Goal: Information Seeking & Learning: Learn about a topic

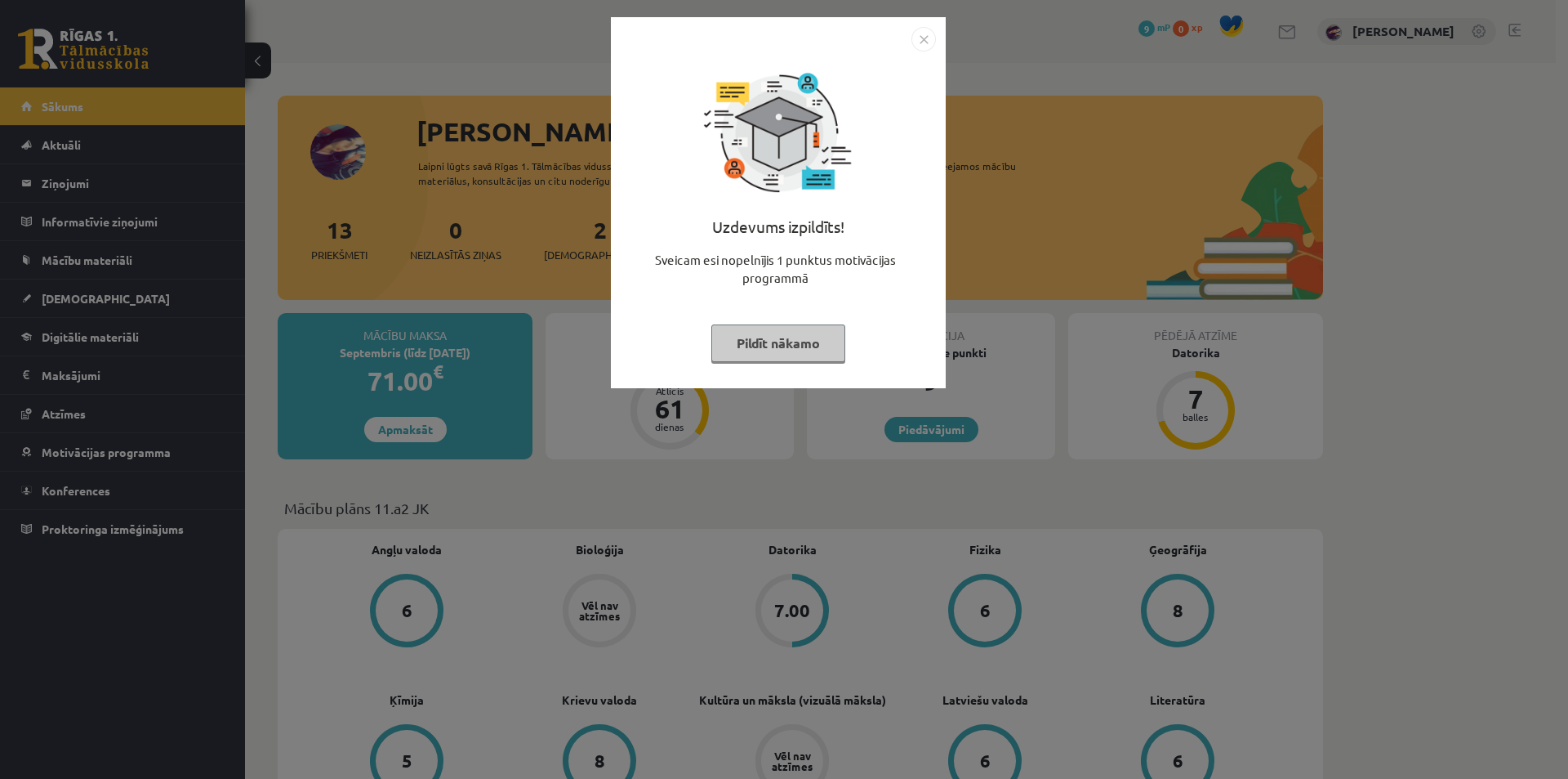
click at [750, 344] on button "Pildīt nākamo" at bounding box center [778, 343] width 134 height 37
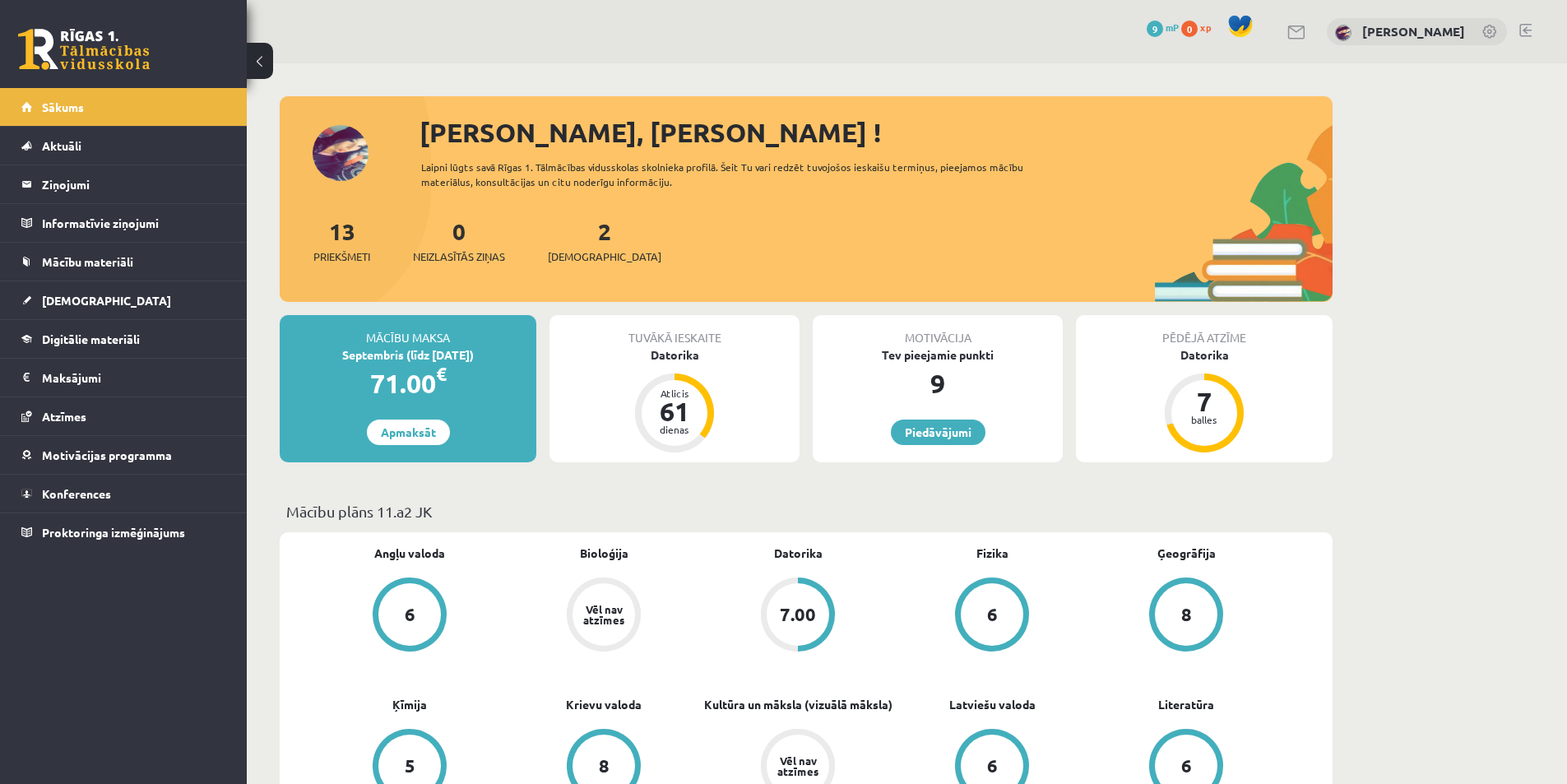
click at [592, 243] on div "2 Ieskaites" at bounding box center [604, 239] width 114 height 51
click at [577, 234] on link "2 Ieskaites" at bounding box center [604, 241] width 114 height 48
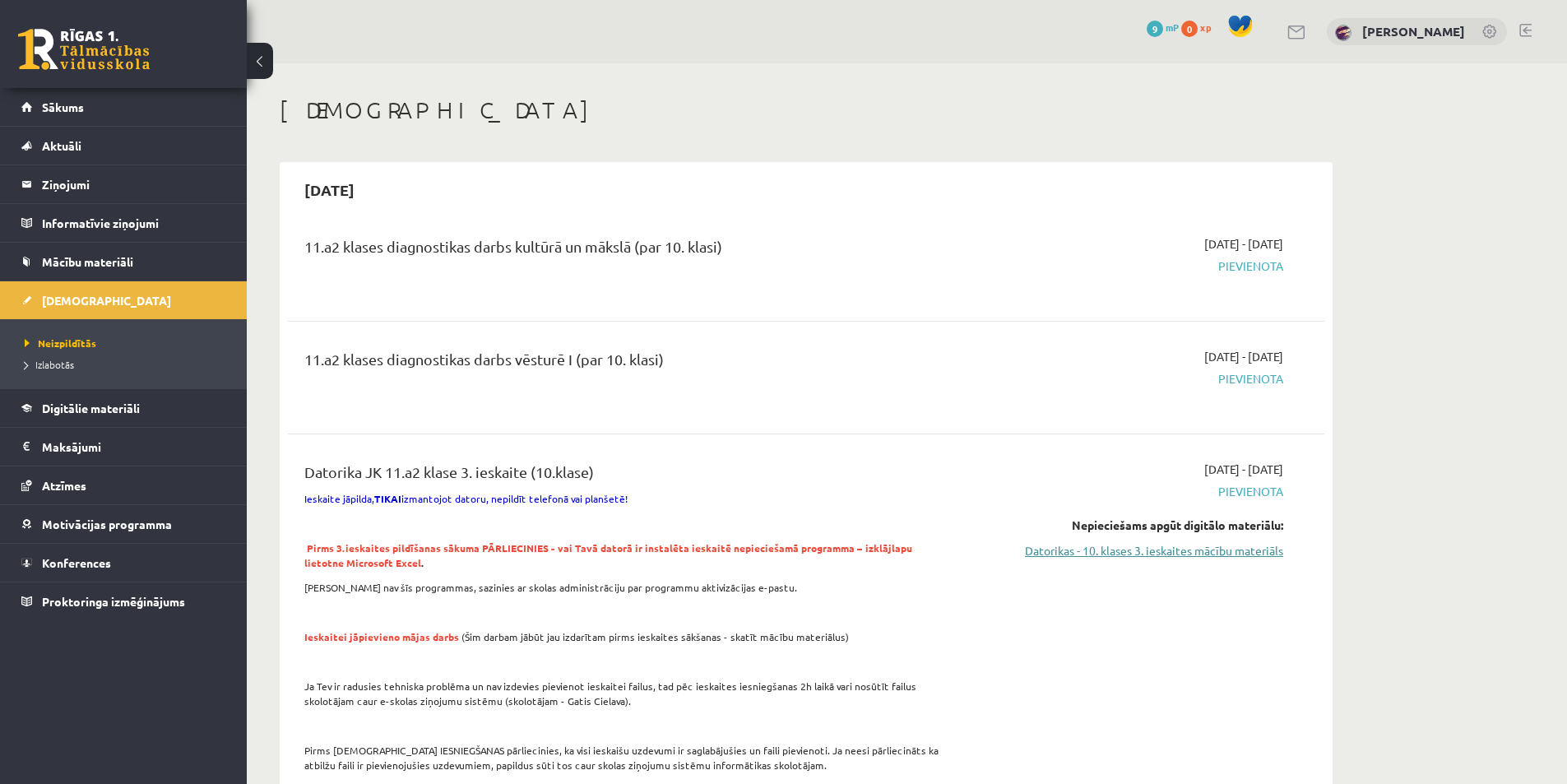
click at [1115, 547] on link "Datorikas - 10. klases 3. ieskaites mācību materiāls" at bounding box center [1128, 550] width 310 height 17
click at [1134, 542] on link "Datorikas - 10. klases 3. ieskaites mācību materiāls" at bounding box center [1128, 550] width 310 height 17
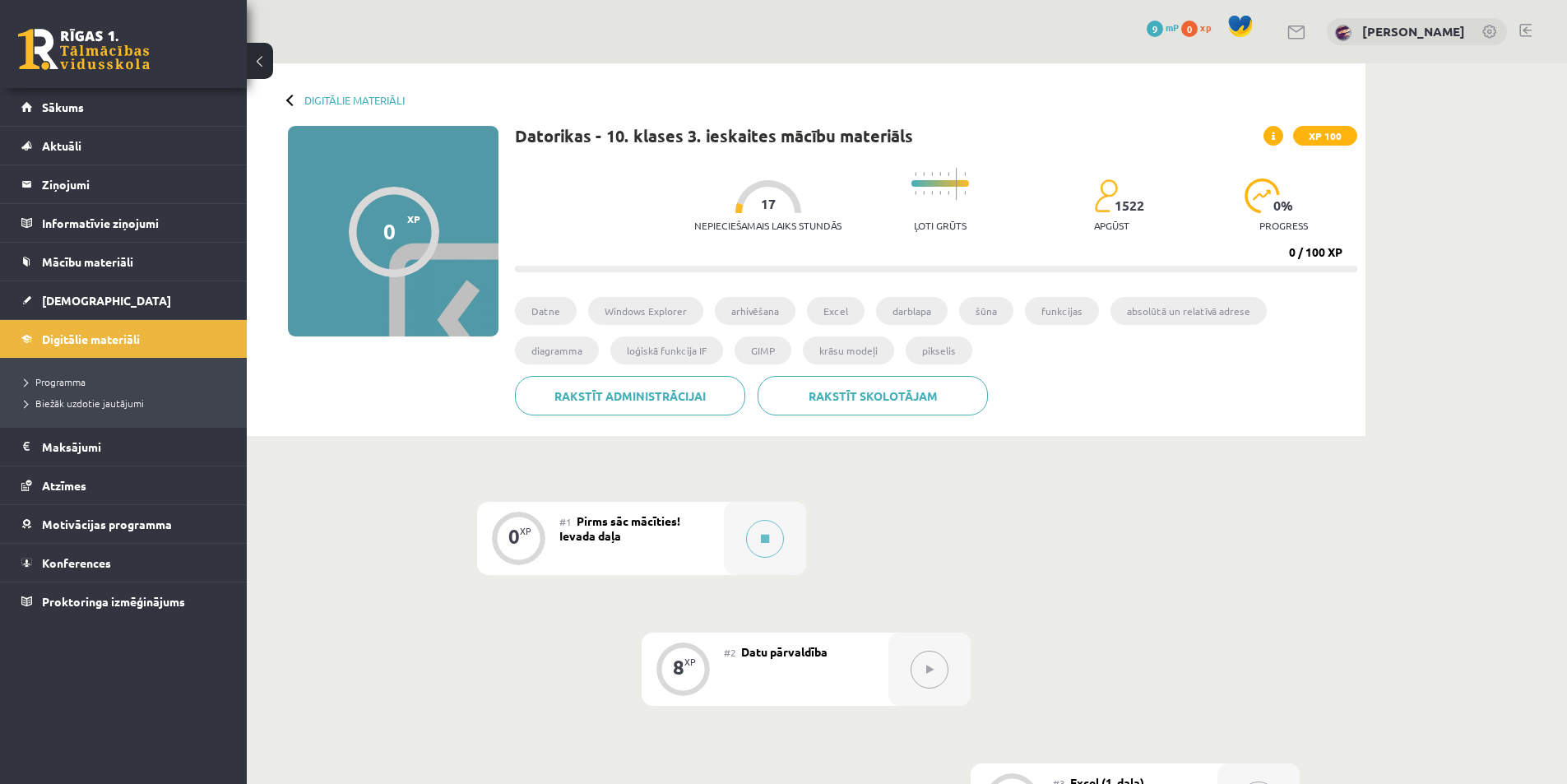
click at [653, 520] on span "Pirms sāc mācīties! Ievada daļa" at bounding box center [620, 527] width 121 height 30
click at [775, 541] on button at bounding box center [765, 539] width 38 height 38
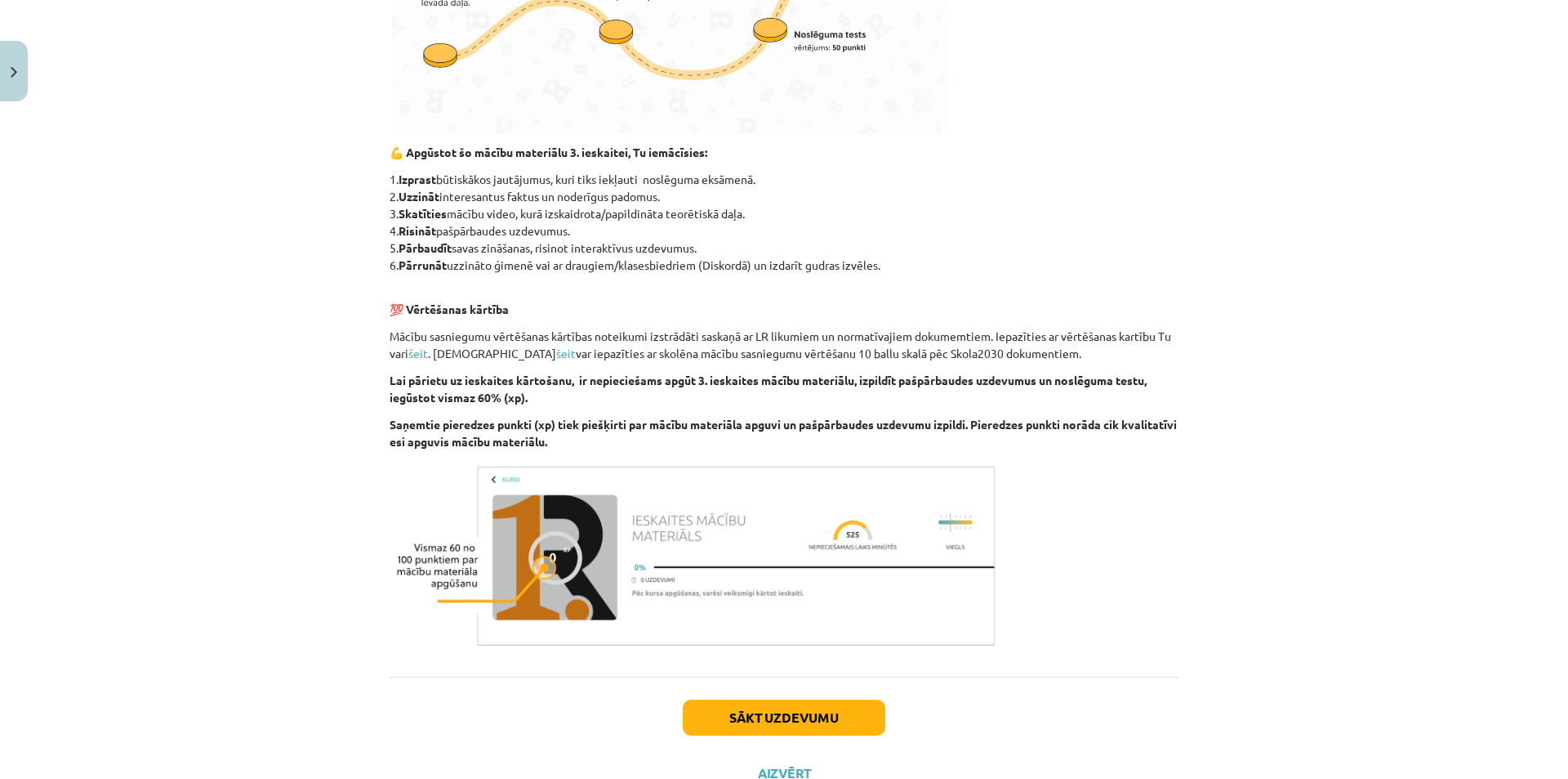
scroll to position [776, 0]
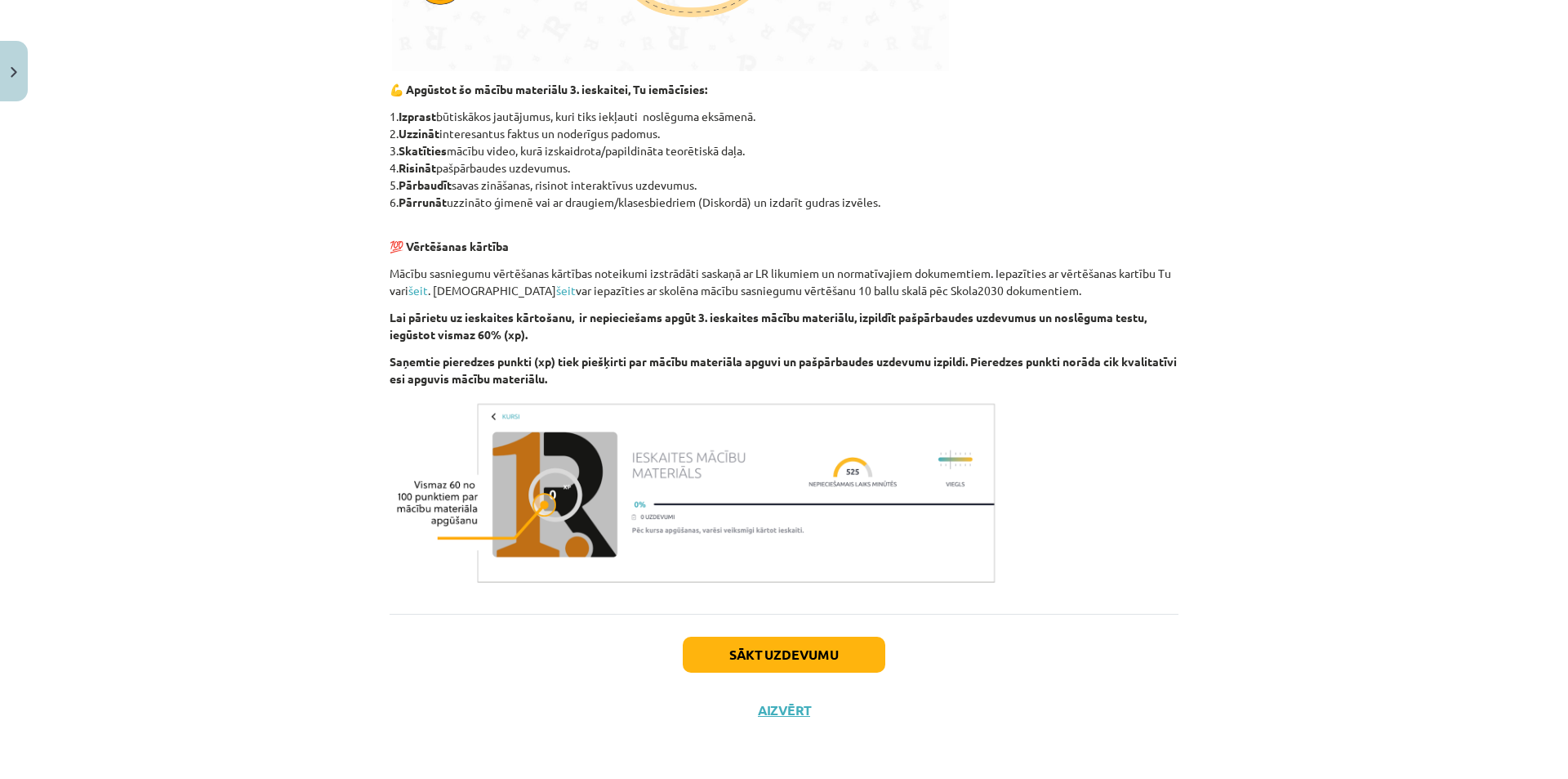
click at [638, 510] on img at bounding box center [694, 494] width 611 height 192
click at [748, 654] on button "Sākt uzdevumu" at bounding box center [784, 655] width 203 height 36
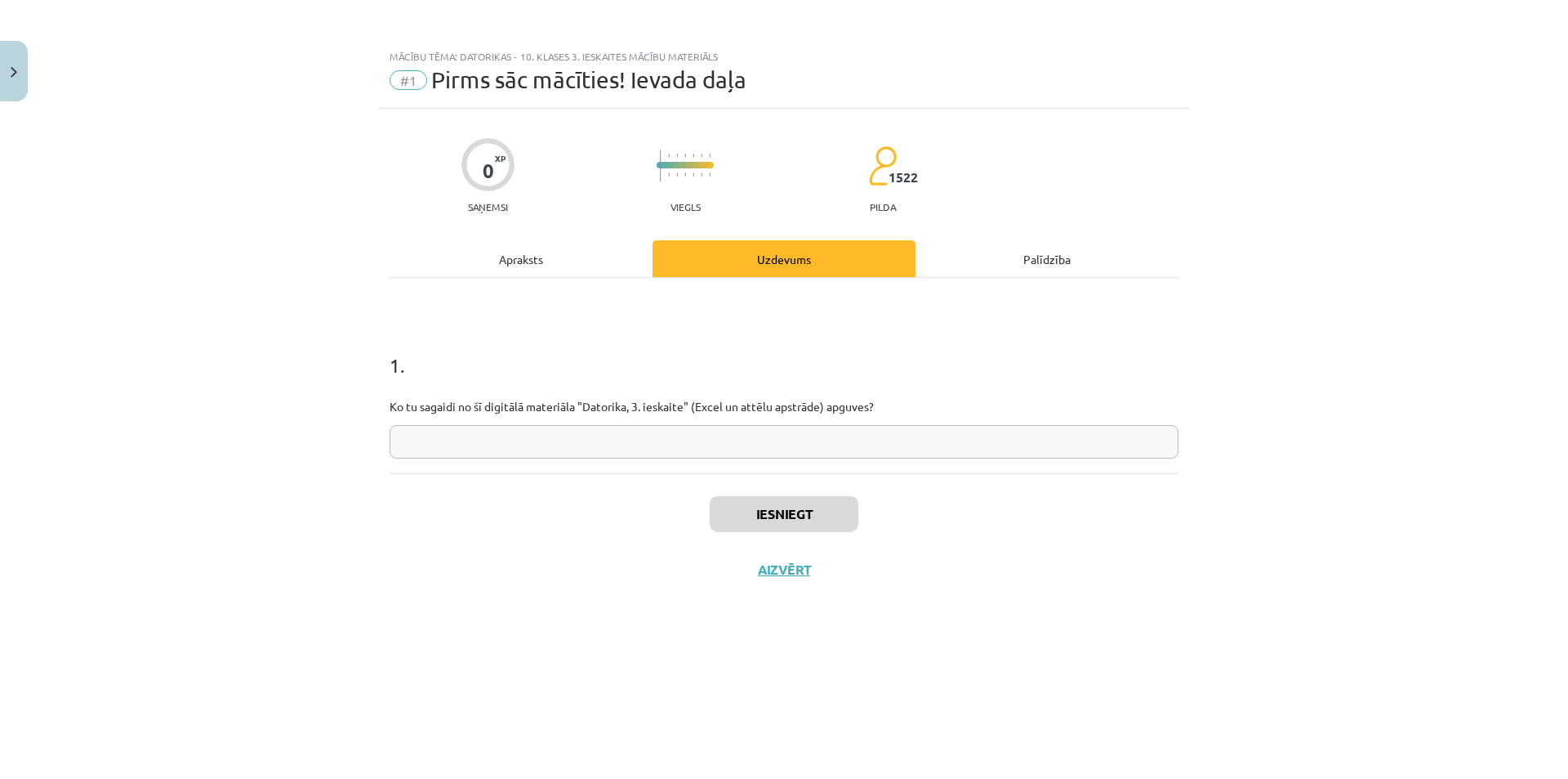
click at [608, 431] on input "text" at bounding box center [784, 442] width 789 height 34
type input "*"
type input "**********"
click at [758, 521] on button "Iesniegt" at bounding box center [783, 514] width 148 height 36
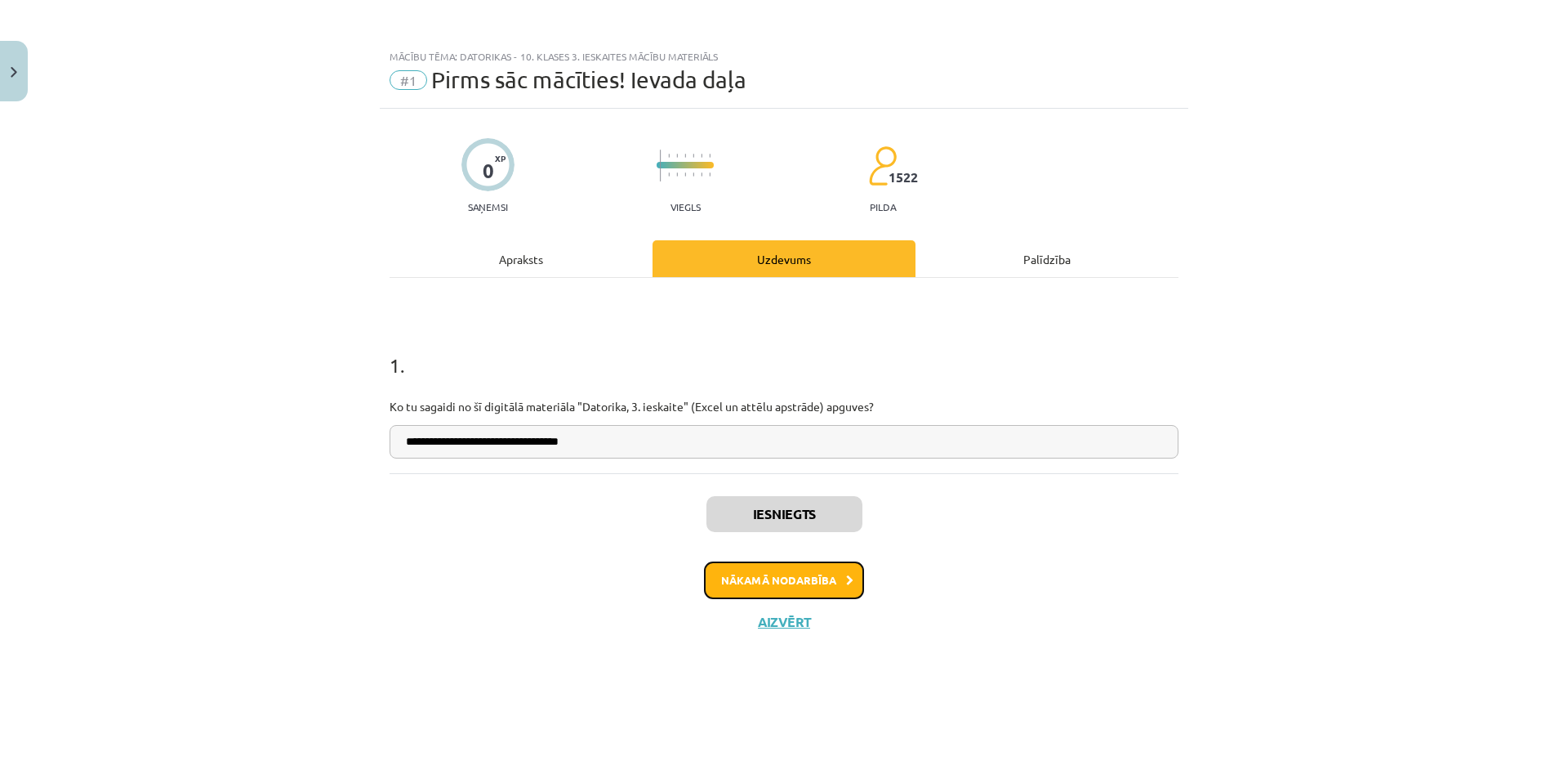
click at [779, 574] on button "Nākamā nodarbība" at bounding box center [784, 580] width 160 height 37
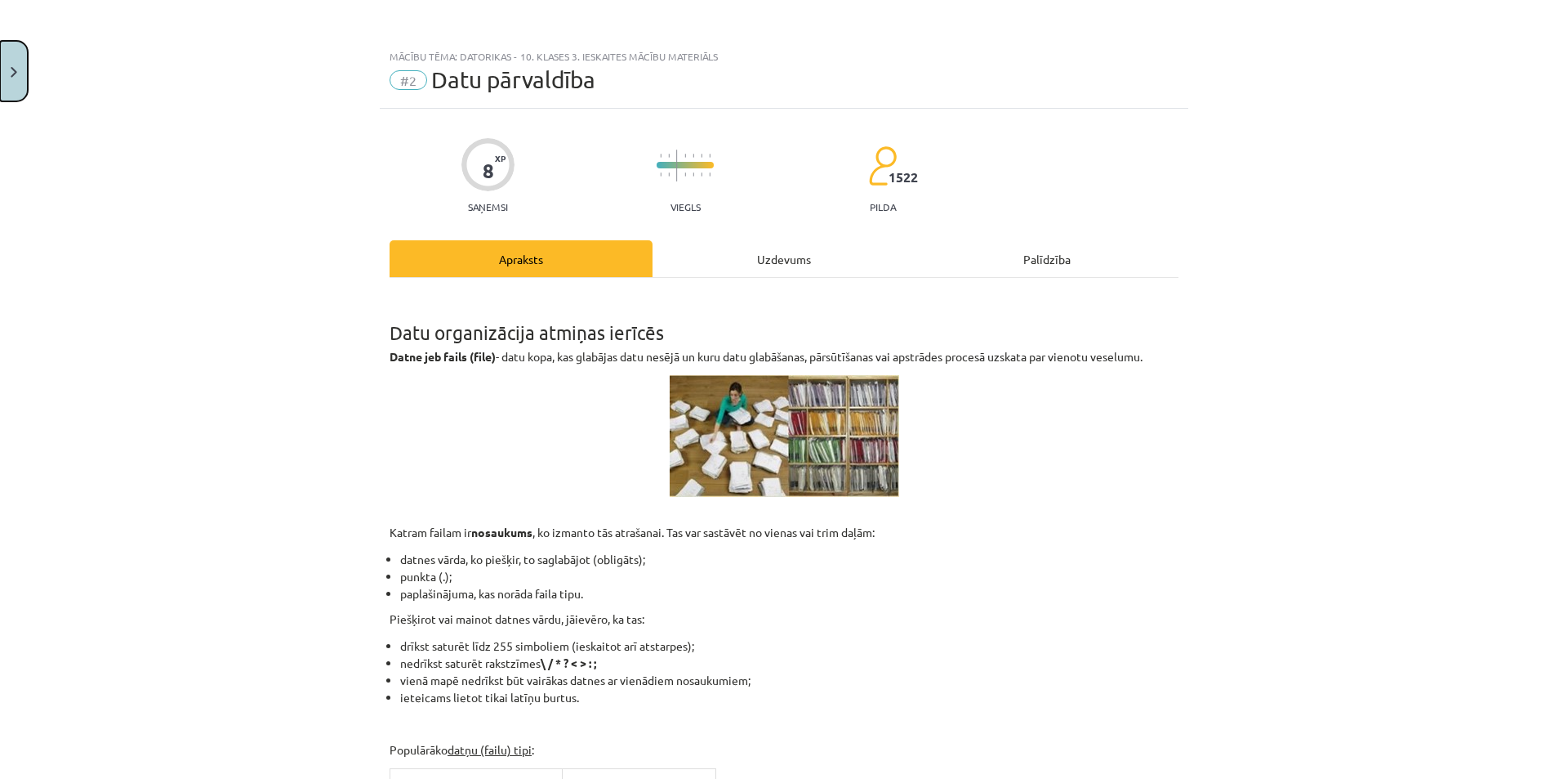
click at [8, 61] on button "Close" at bounding box center [13, 71] width 28 height 60
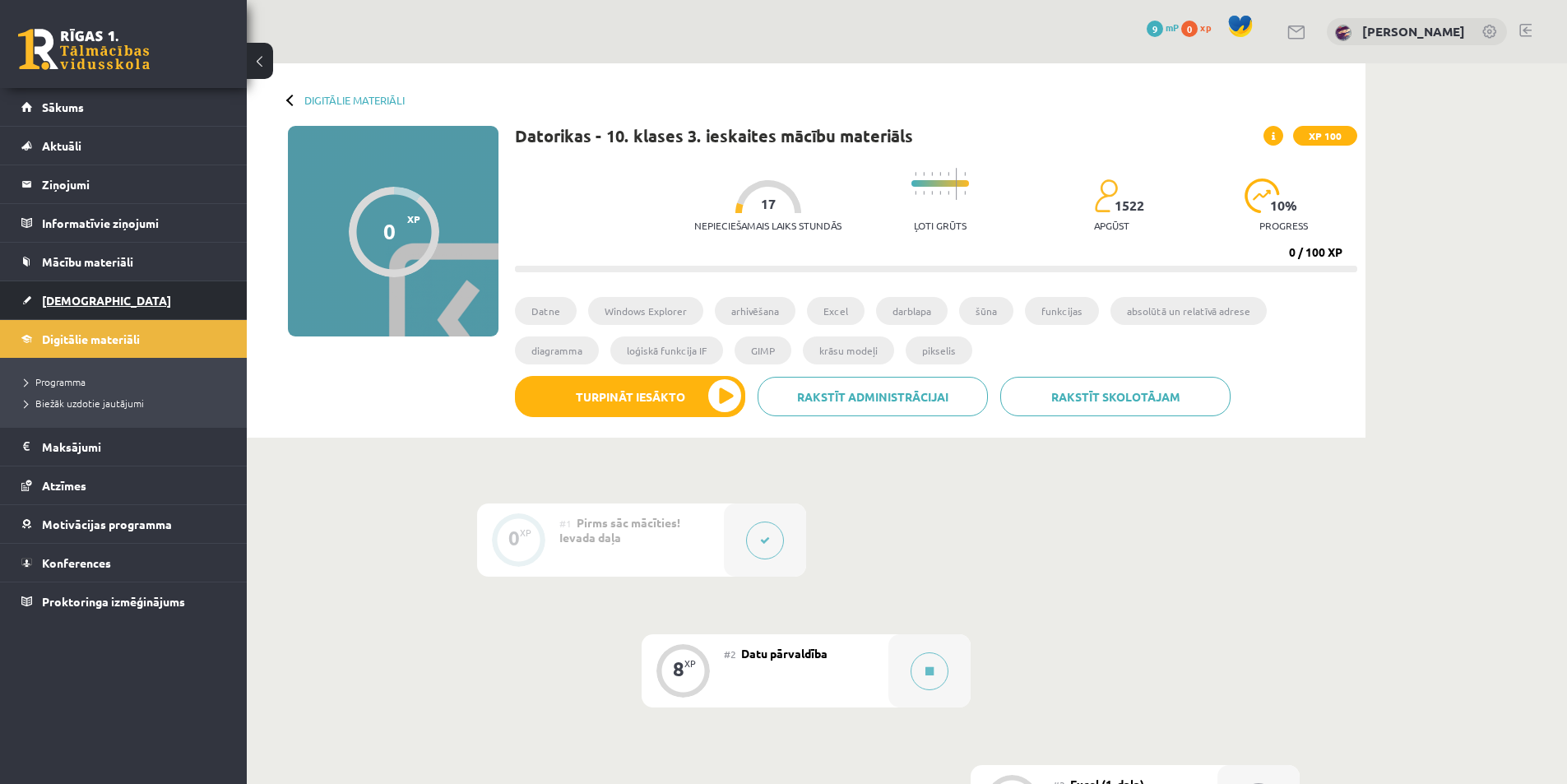
click at [65, 303] on span "[DEMOGRAPHIC_DATA]" at bounding box center [107, 300] width 129 height 15
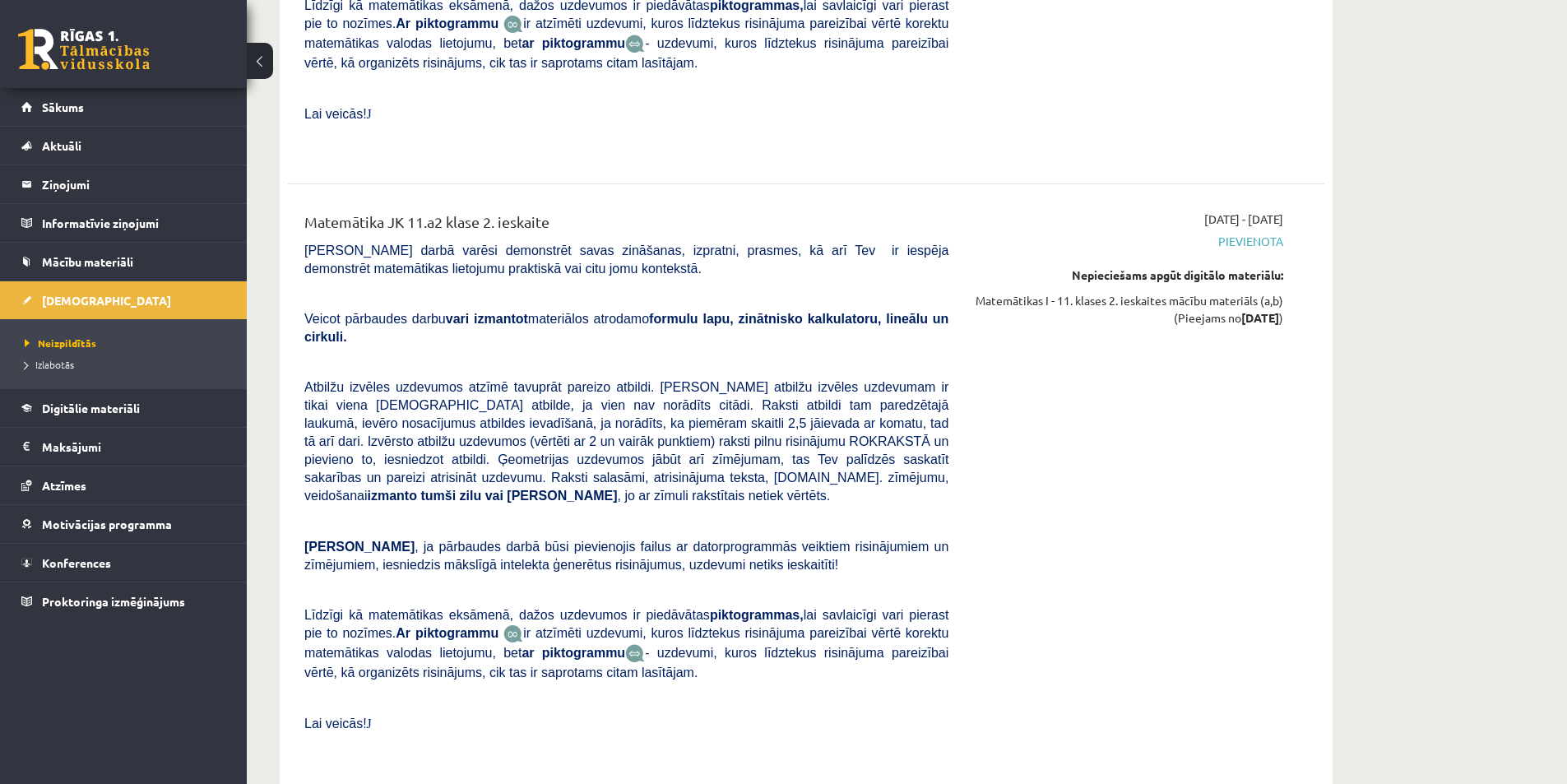
scroll to position [4852, 0]
click at [81, 147] on span "Aktuāli" at bounding box center [62, 145] width 39 height 15
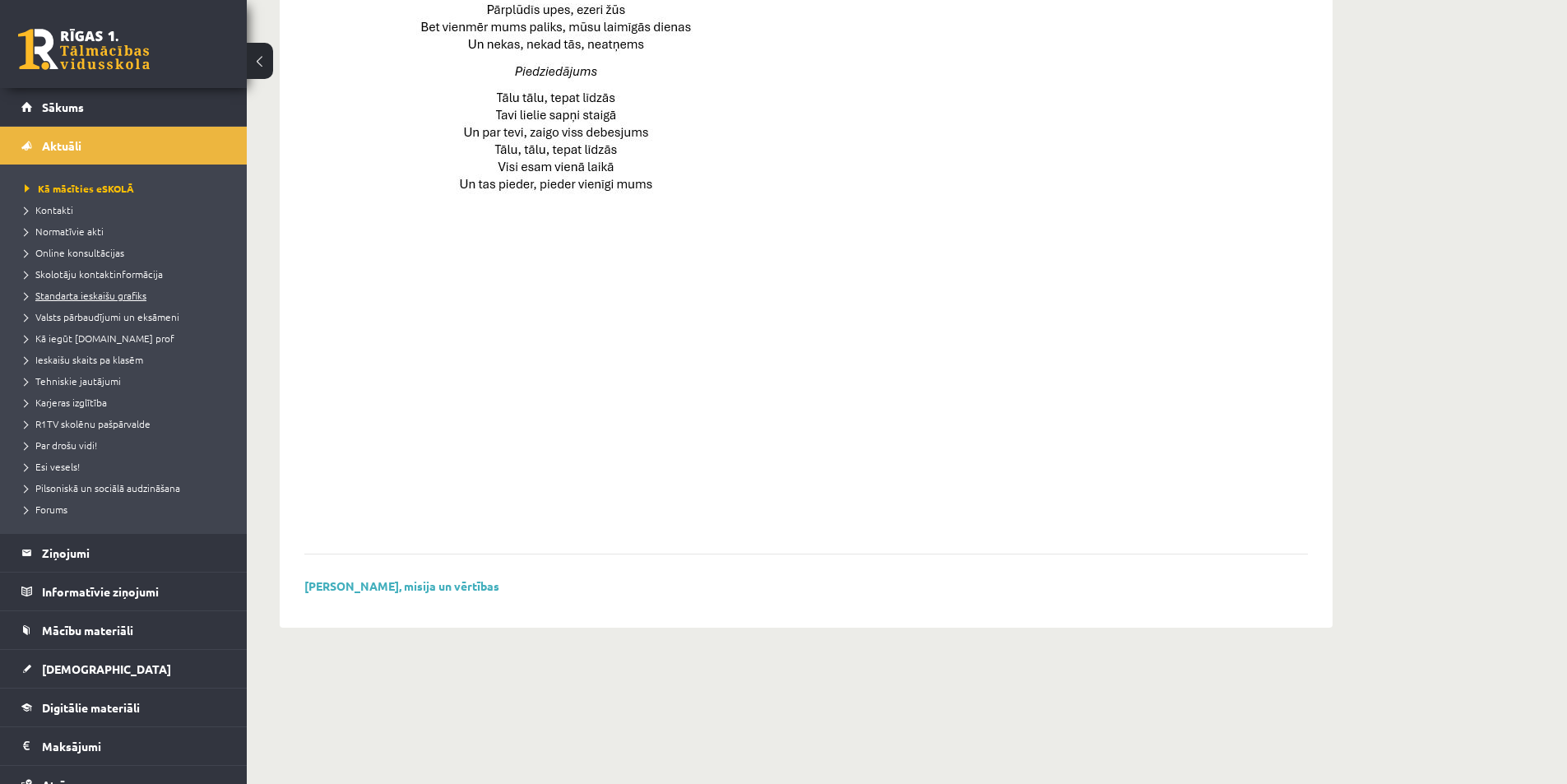
scroll to position [1008, 0]
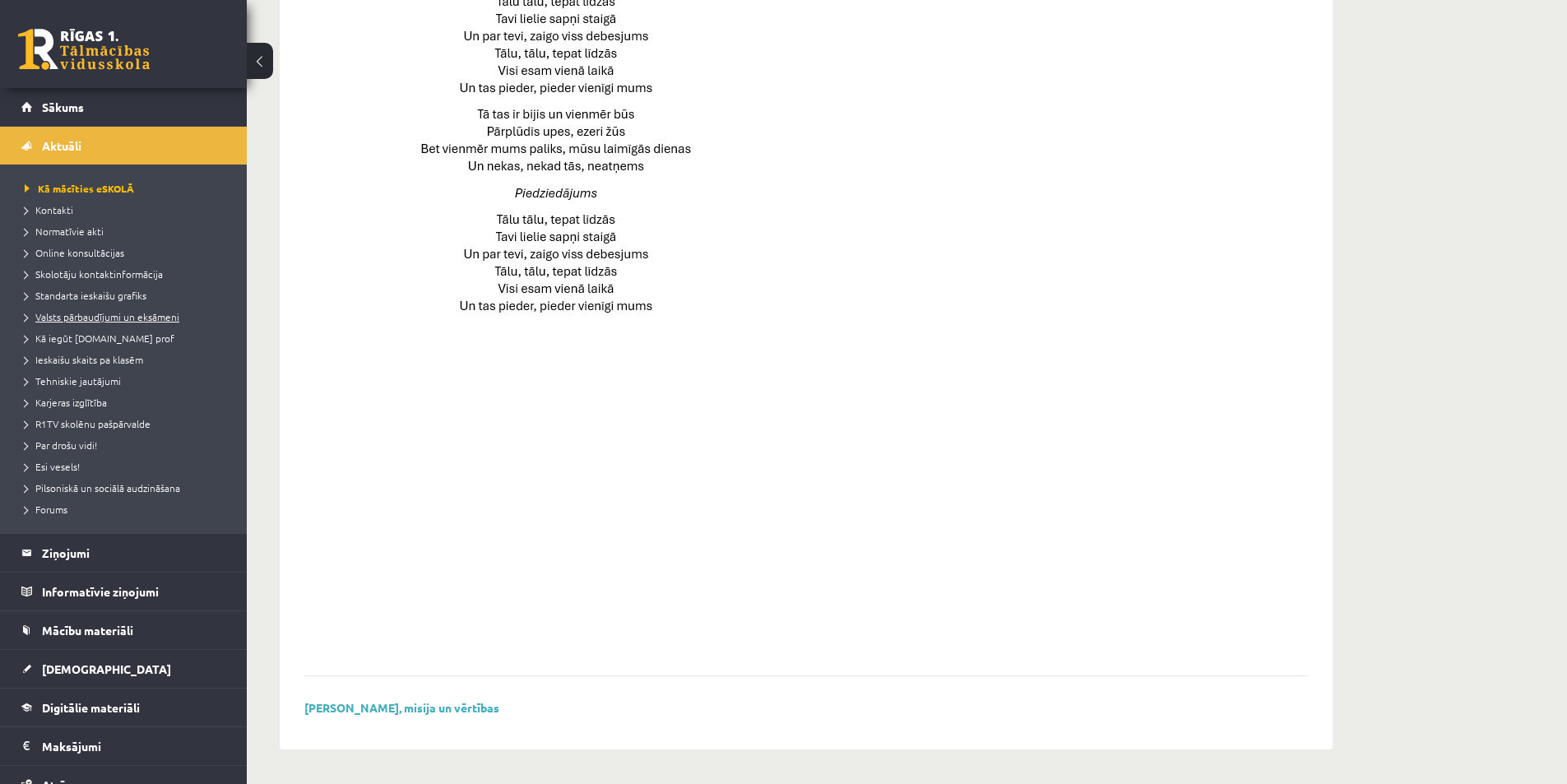
click at [126, 315] on span "Valsts pārbaudījumi un eksāmeni" at bounding box center [102, 316] width 155 height 13
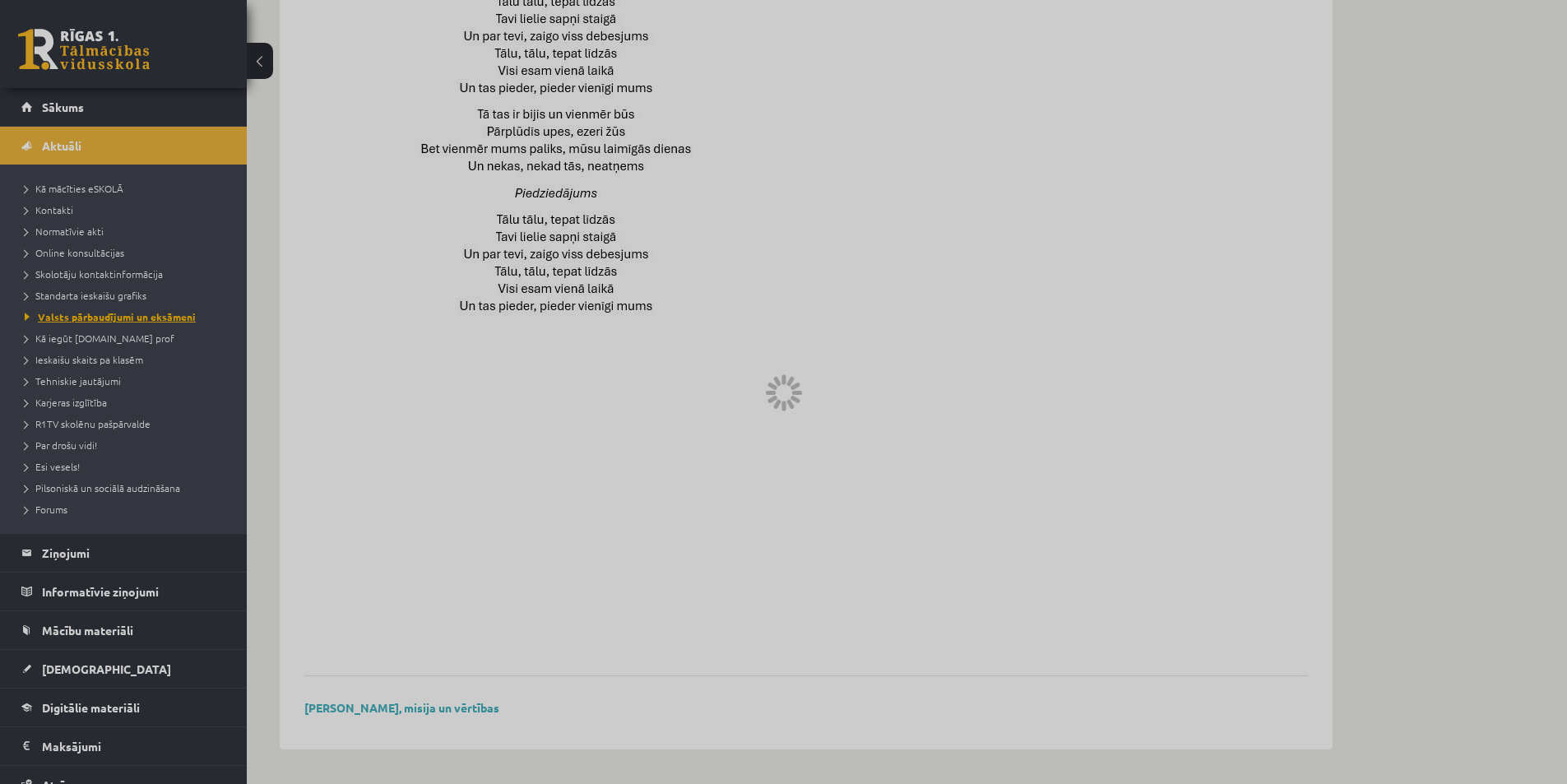
scroll to position [436, 0]
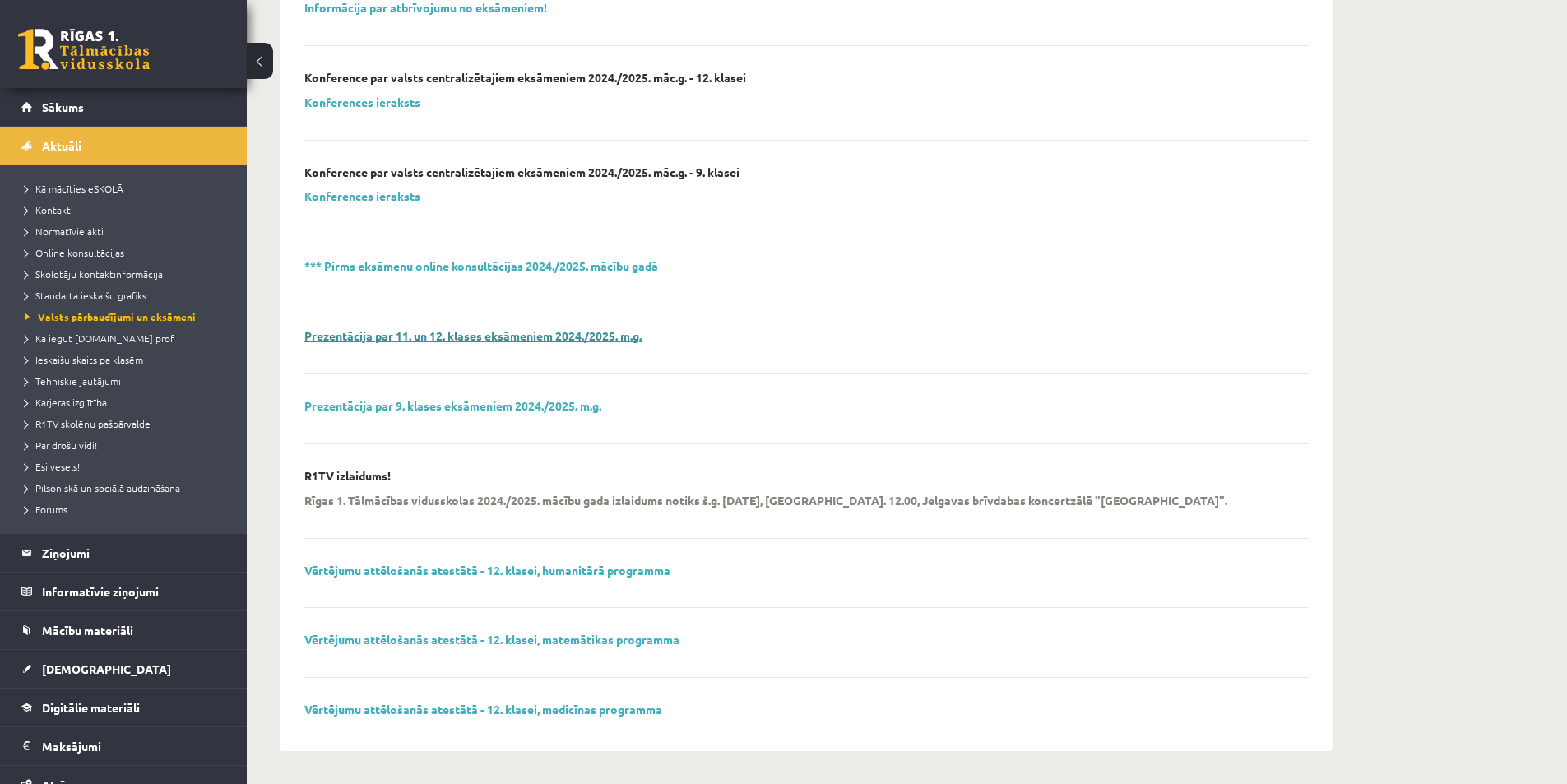
click at [559, 336] on link "Prezentācija par 11. un 12. klases eksāmeniem 2024./2025. m.g." at bounding box center [473, 336] width 338 height 15
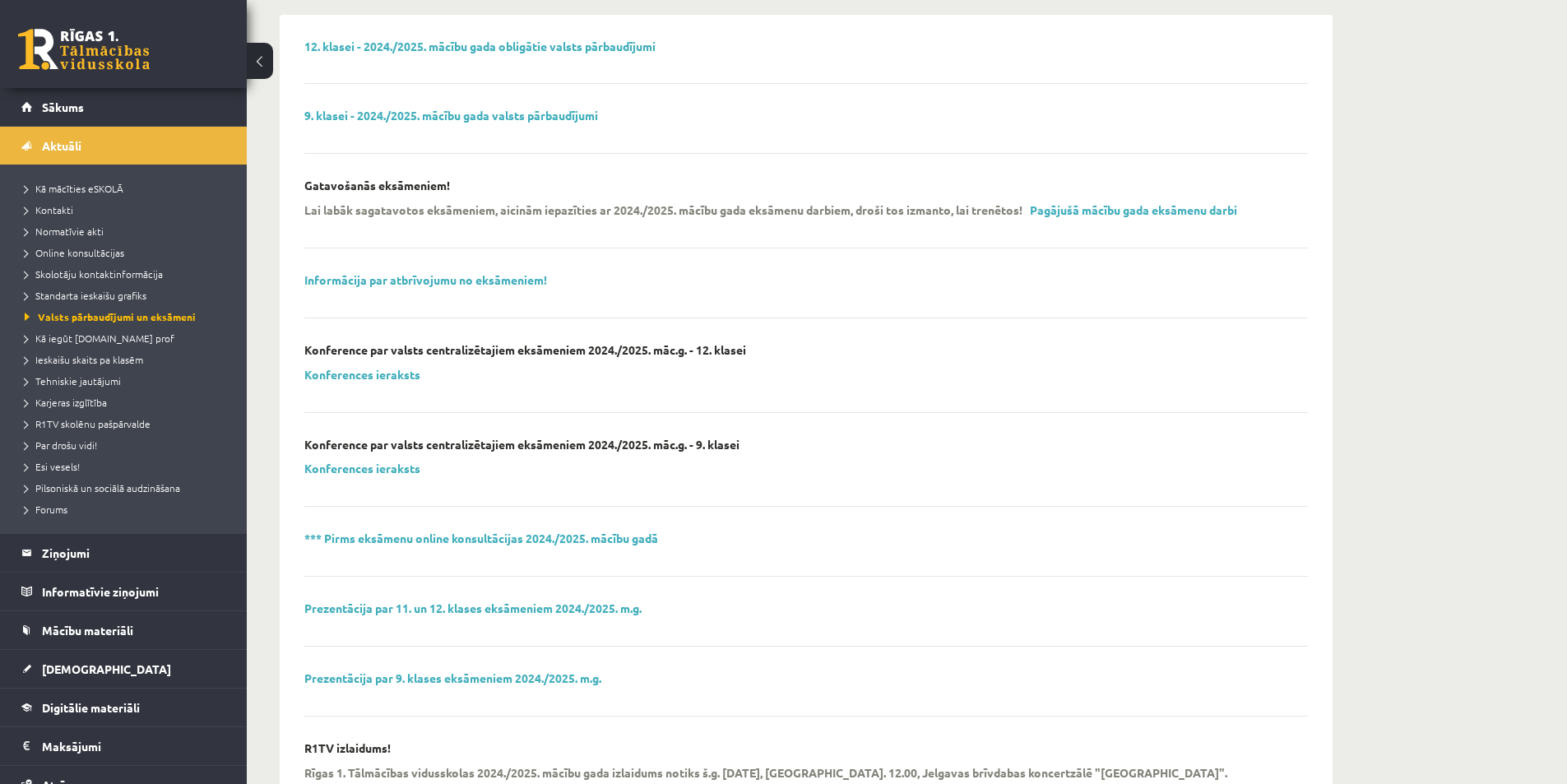
scroll to position [25, 0]
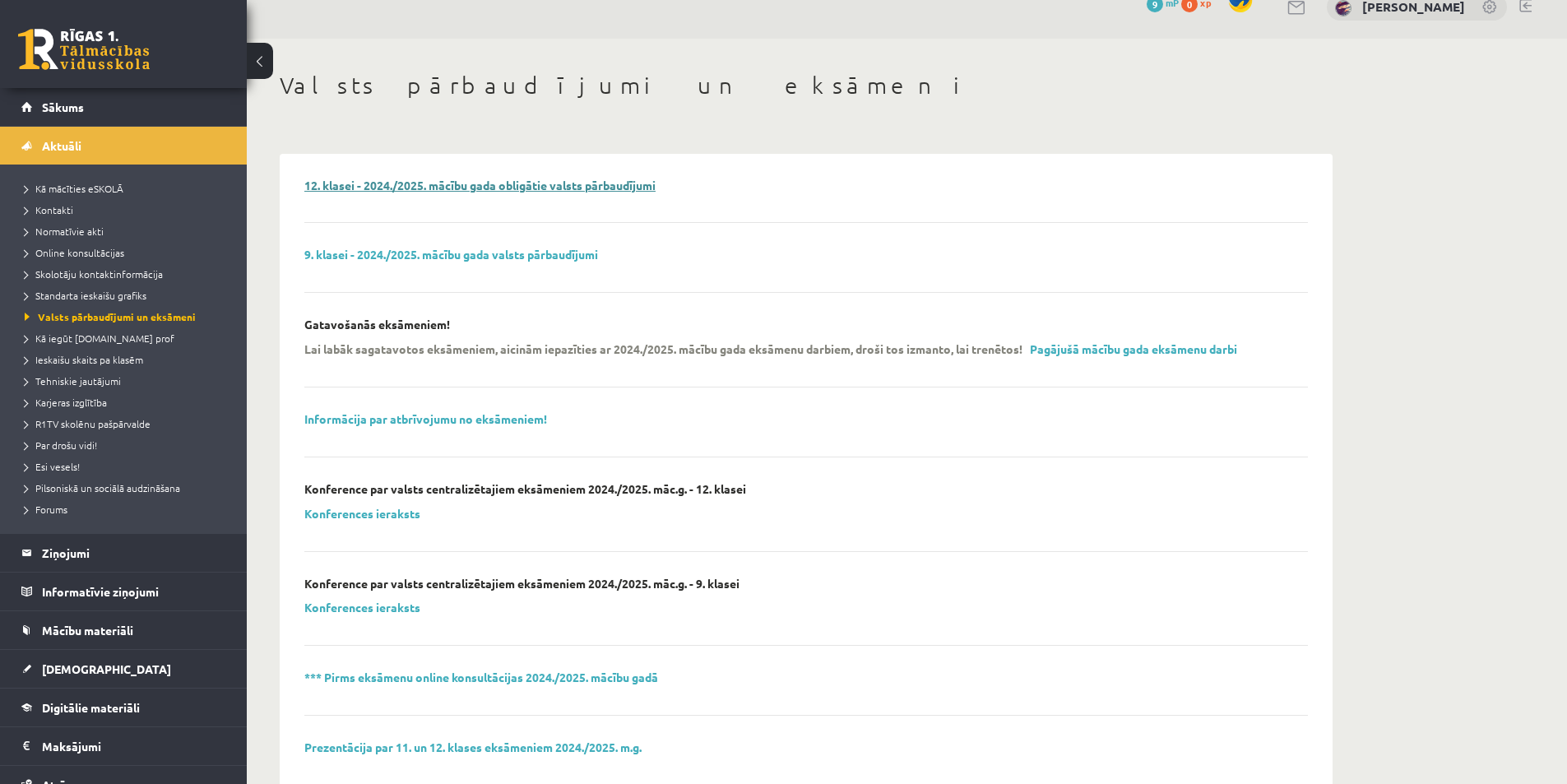
click at [510, 187] on link "12. klasei - 2024./2025. mācību gada obligātie valsts pārbaudījumi" at bounding box center [480, 184] width 351 height 15
click at [505, 420] on link "Informācija par atbrīvojumu no eksāmeniem!" at bounding box center [425, 418] width 243 height 15
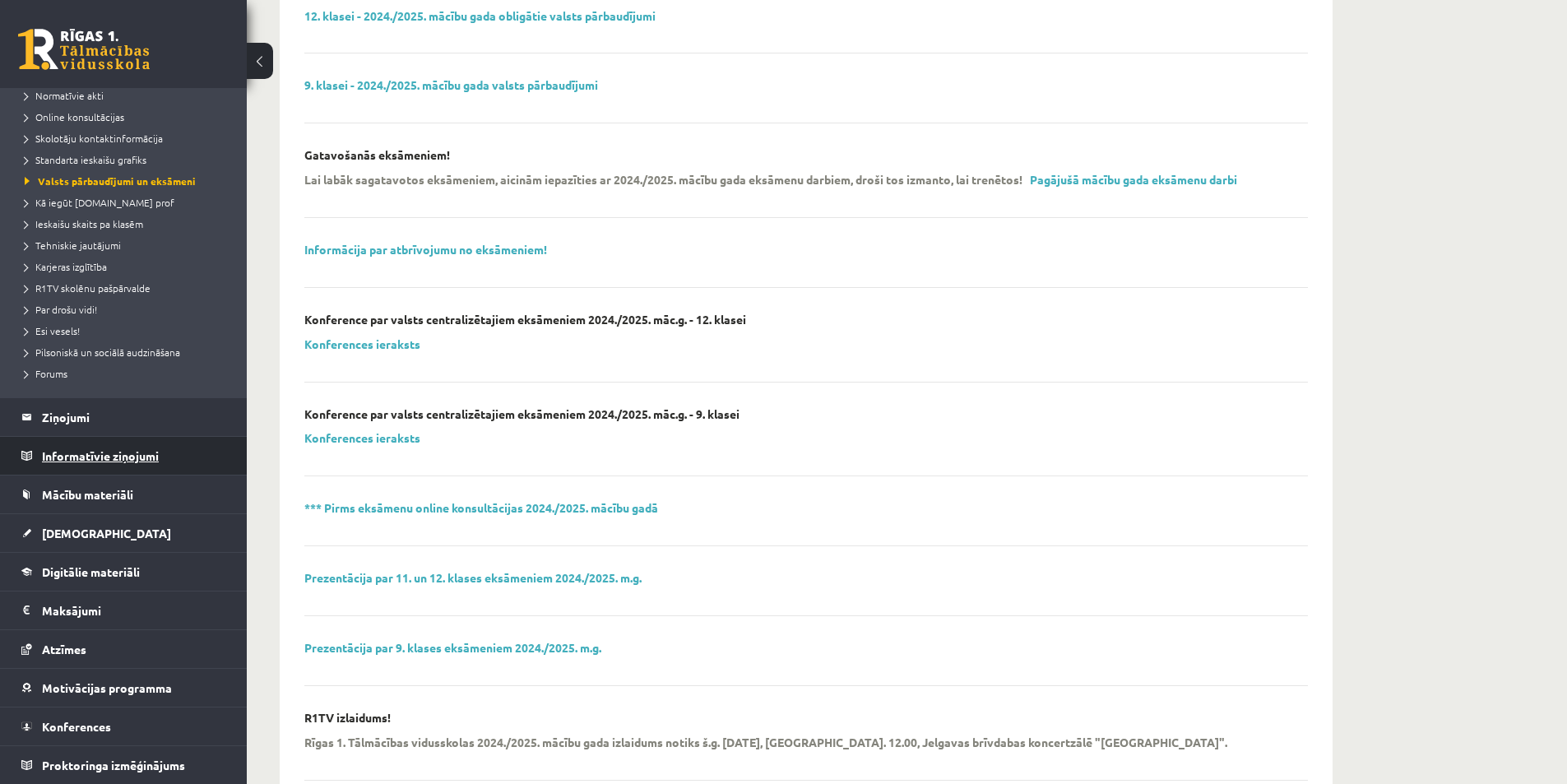
scroll to position [354, 0]
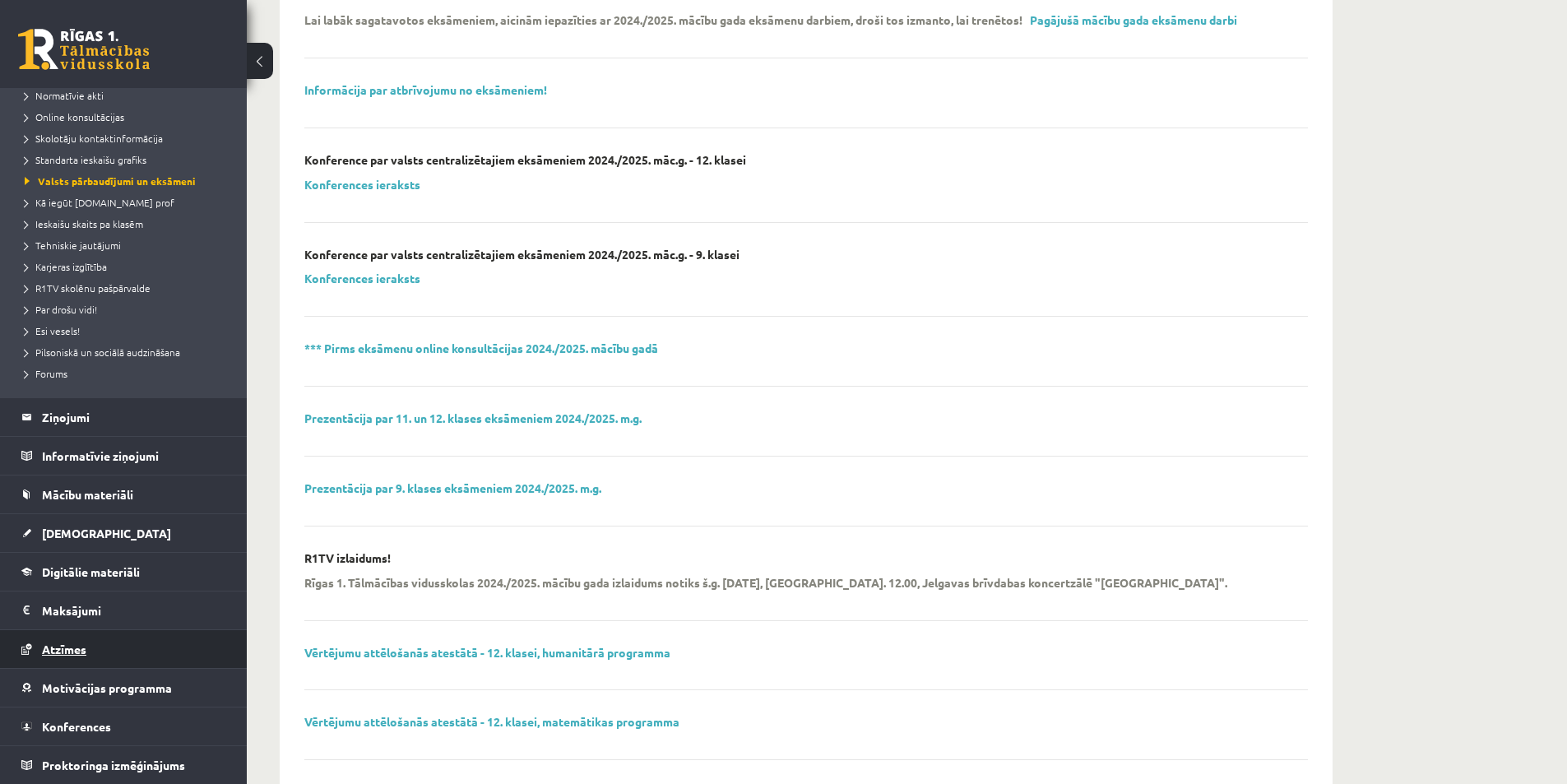
click at [81, 655] on link "Atzīmes" at bounding box center [124, 649] width 205 height 38
